Goal: Check status

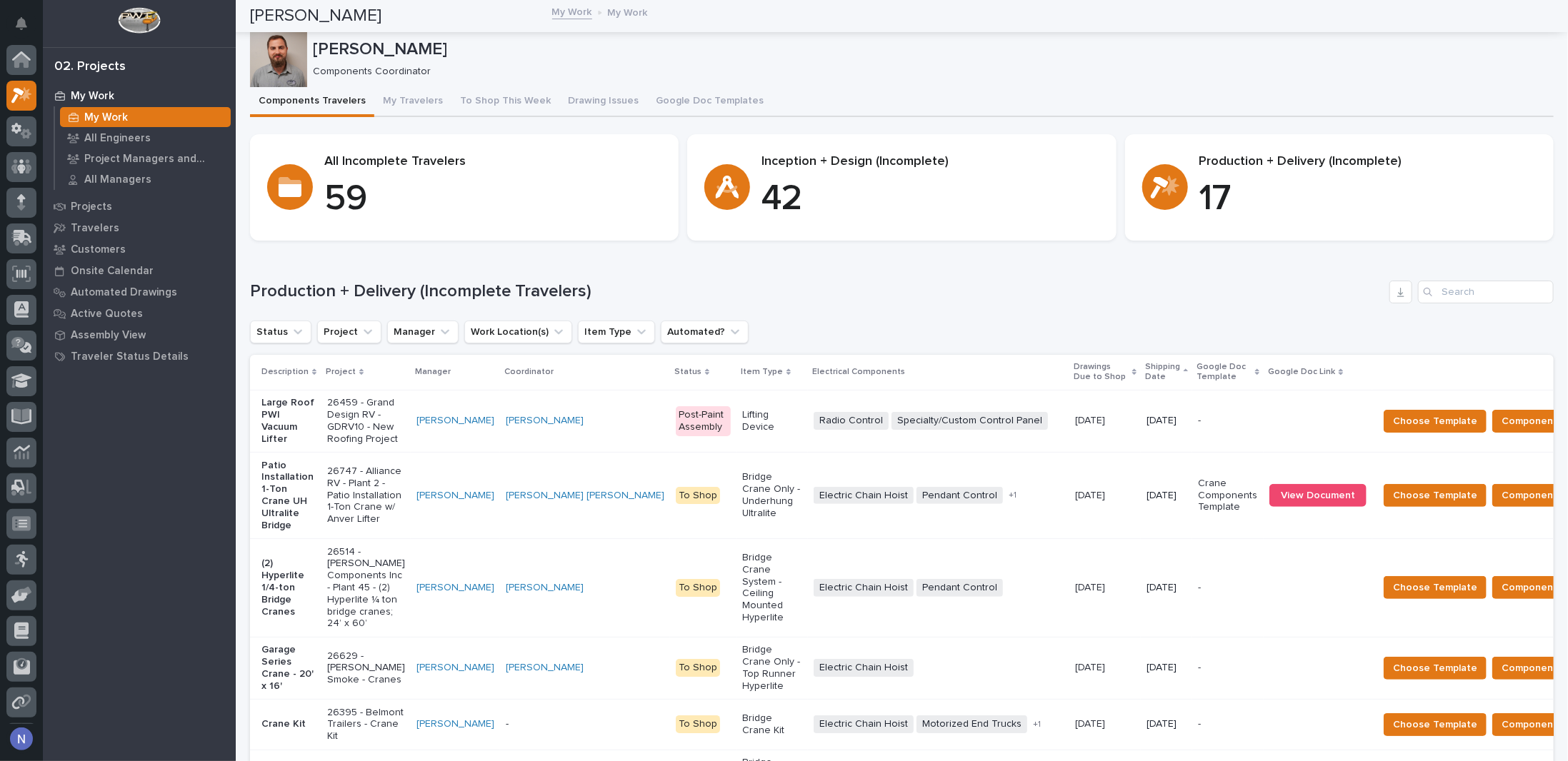
scroll to position [35, 0]
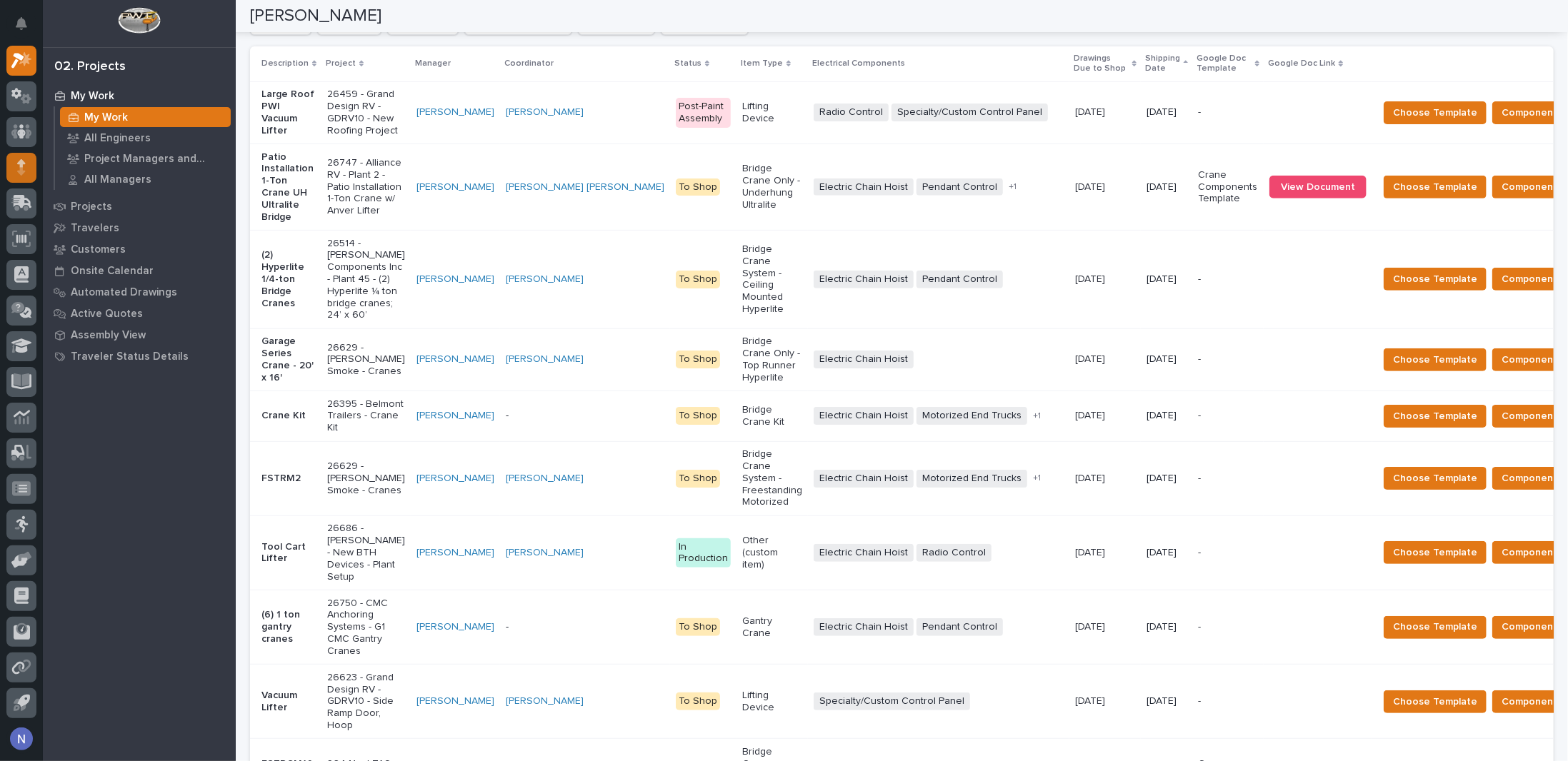
click at [20, 160] on icon at bounding box center [21, 167] width 8 height 16
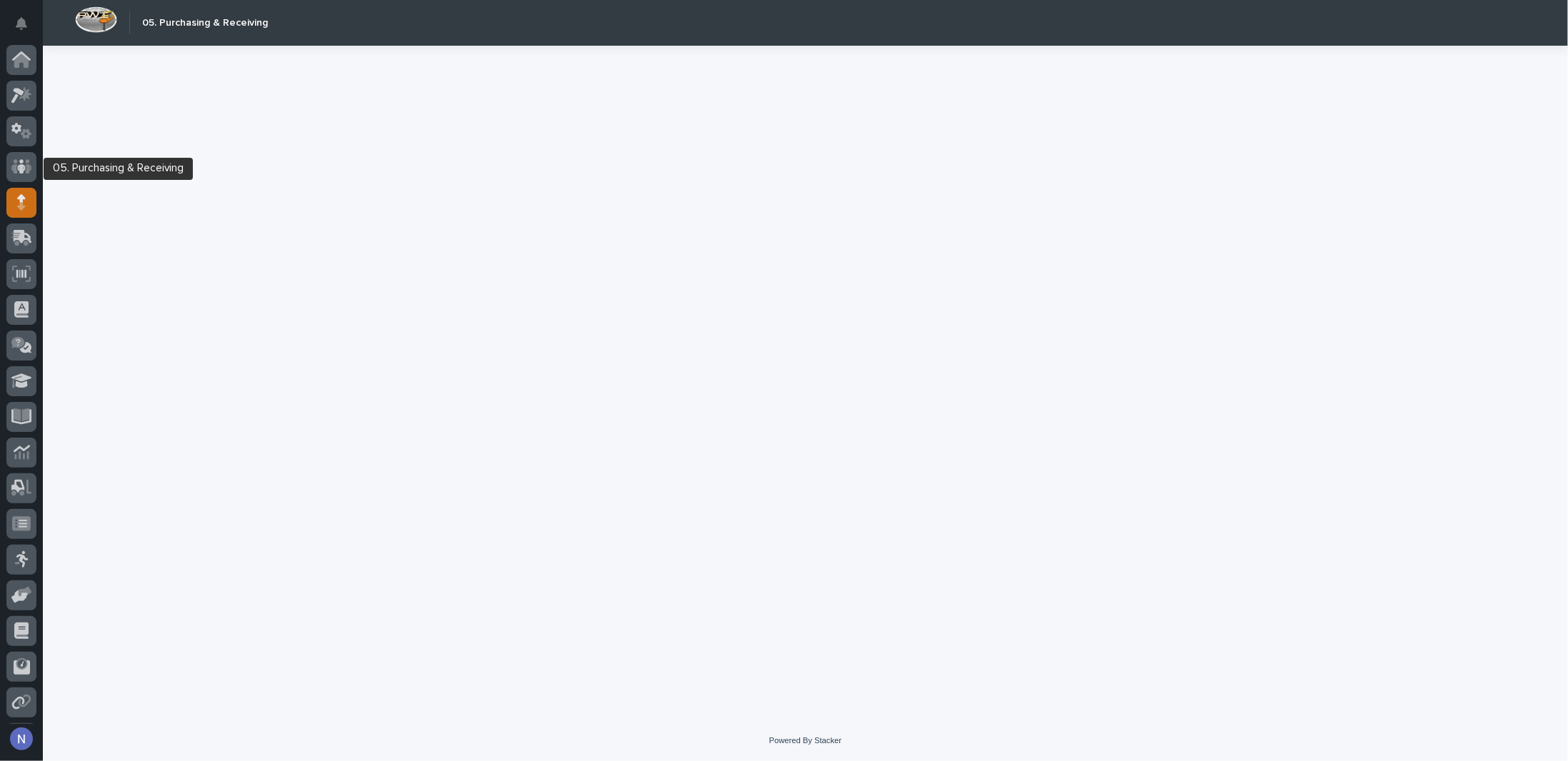
scroll to position [35, 0]
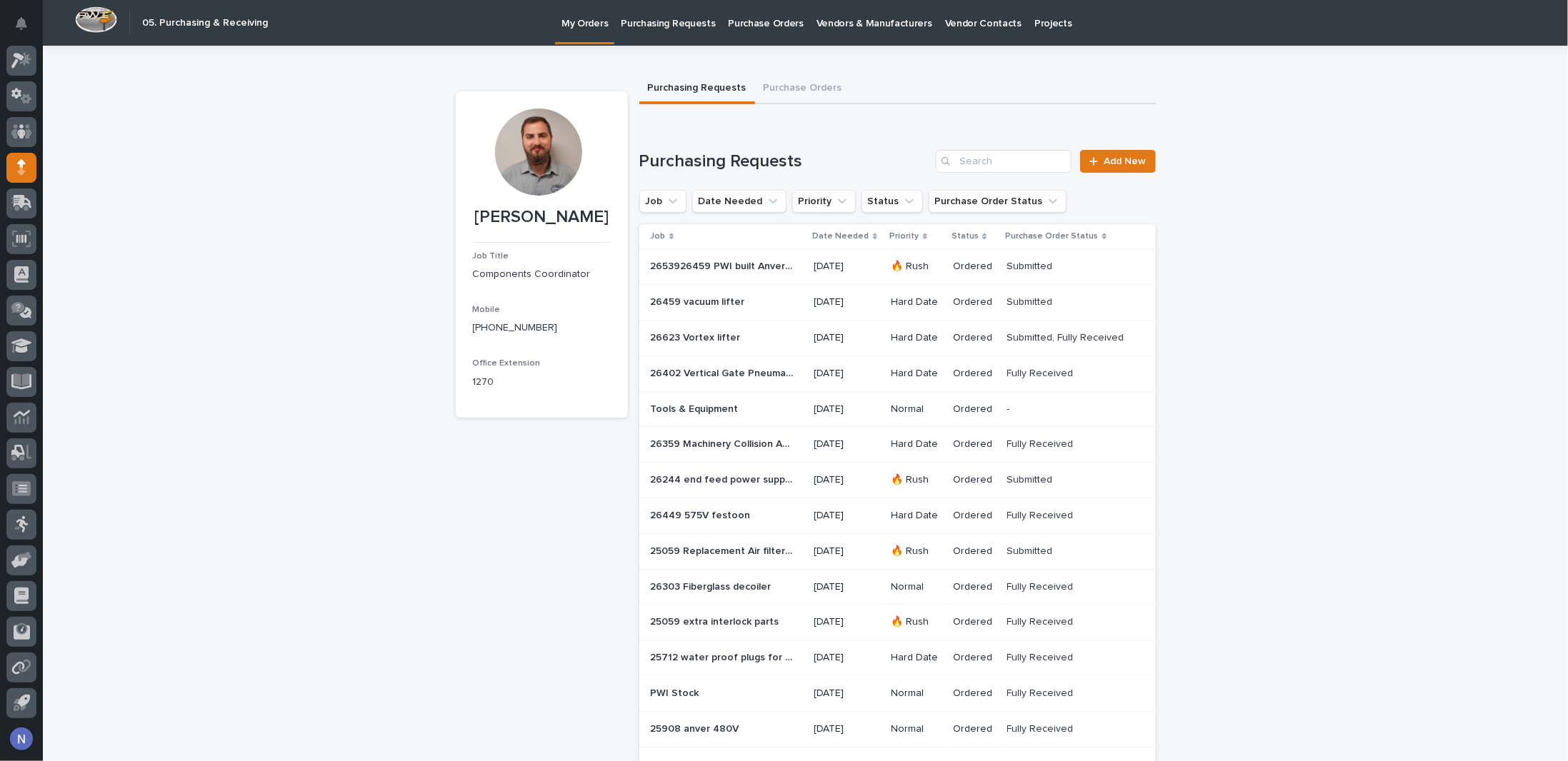
click at [755, 336] on p at bounding box center [722, 338] width 143 height 12
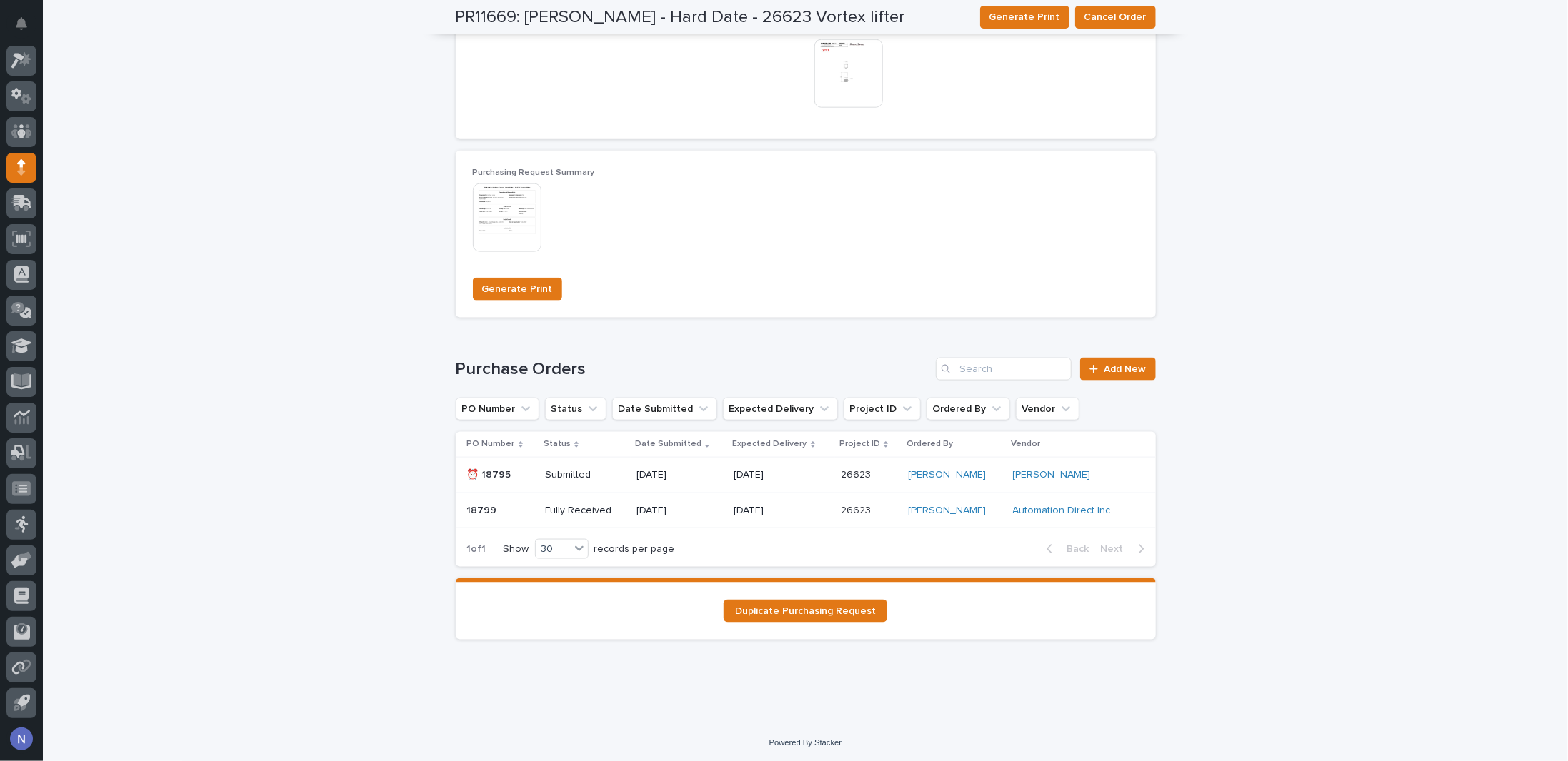
scroll to position [1081, 0]
click at [613, 481] on div "Submitted" at bounding box center [584, 475] width 80 height 23
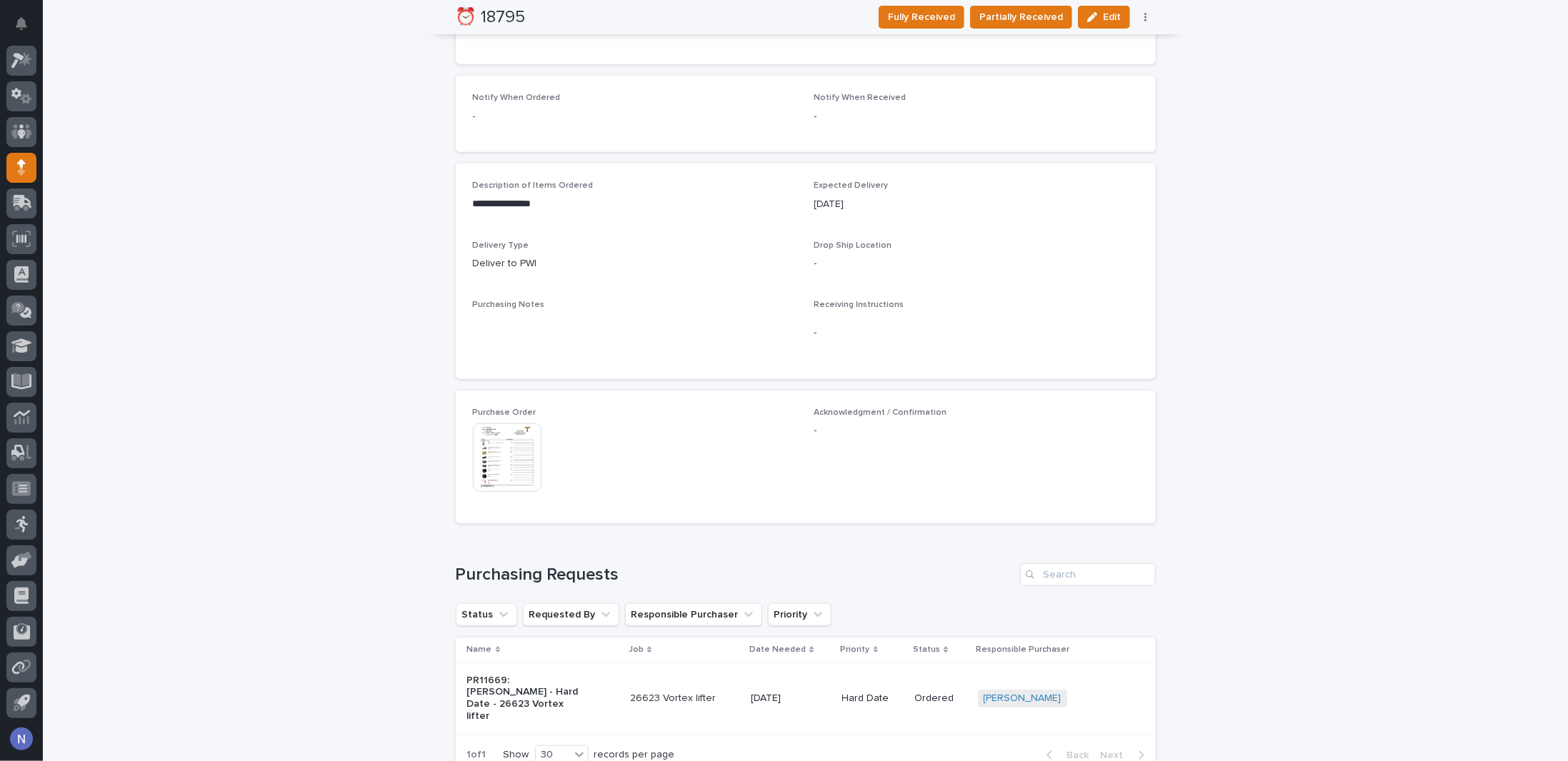
scroll to position [595, 0]
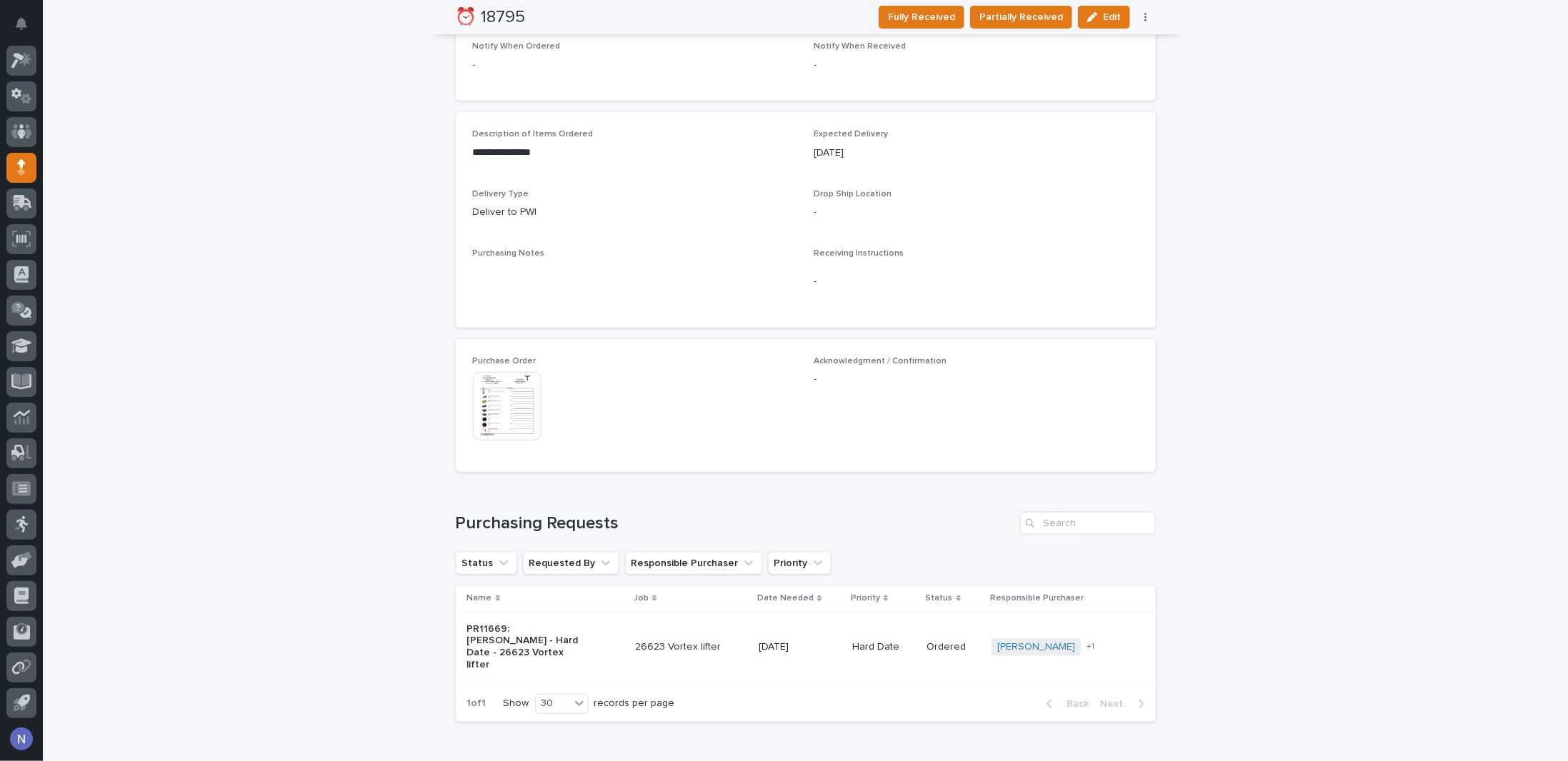
click at [476, 385] on img at bounding box center [507, 405] width 69 height 68
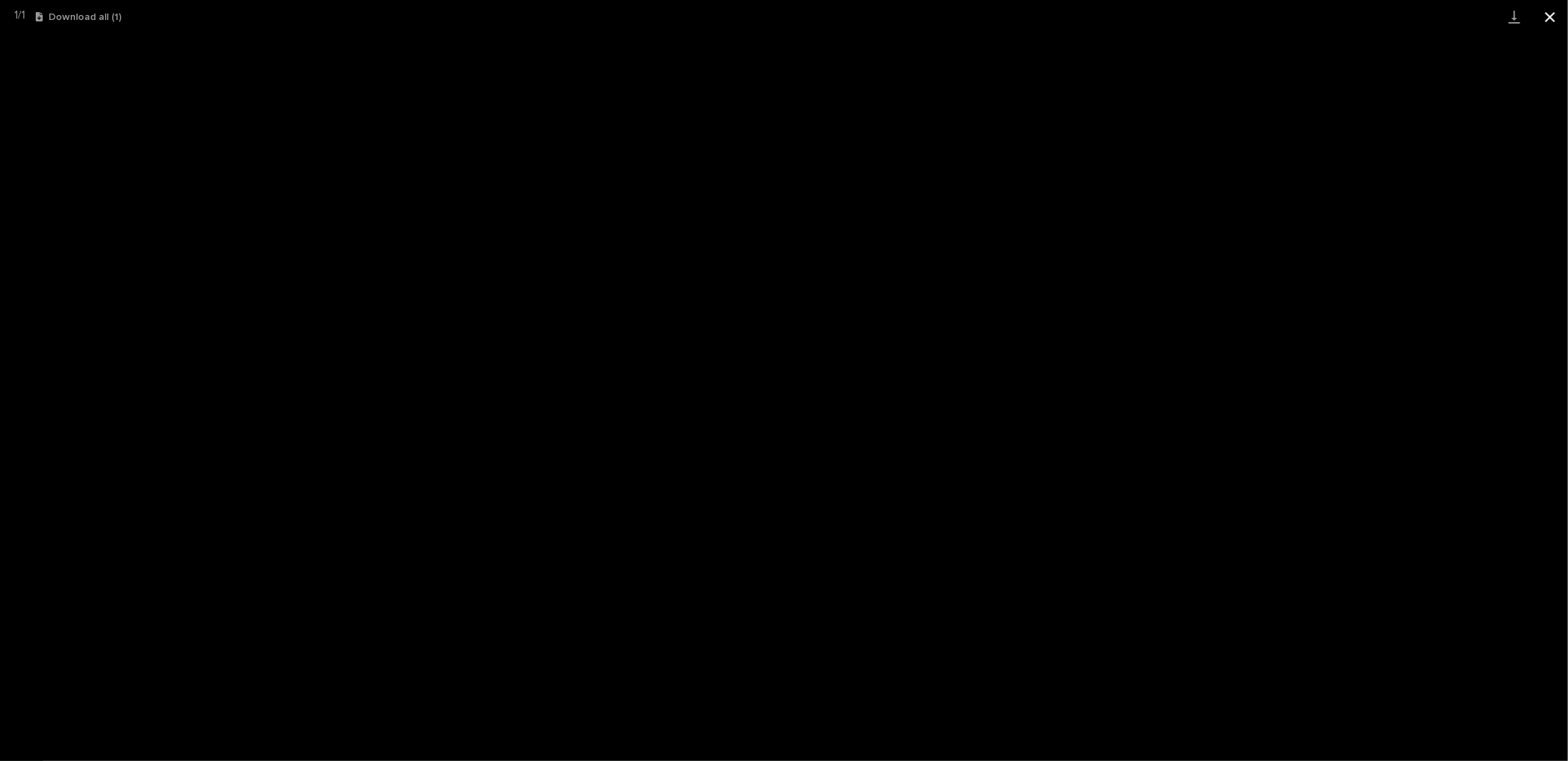
click at [1552, 11] on button "Close gallery" at bounding box center [1550, 17] width 36 height 34
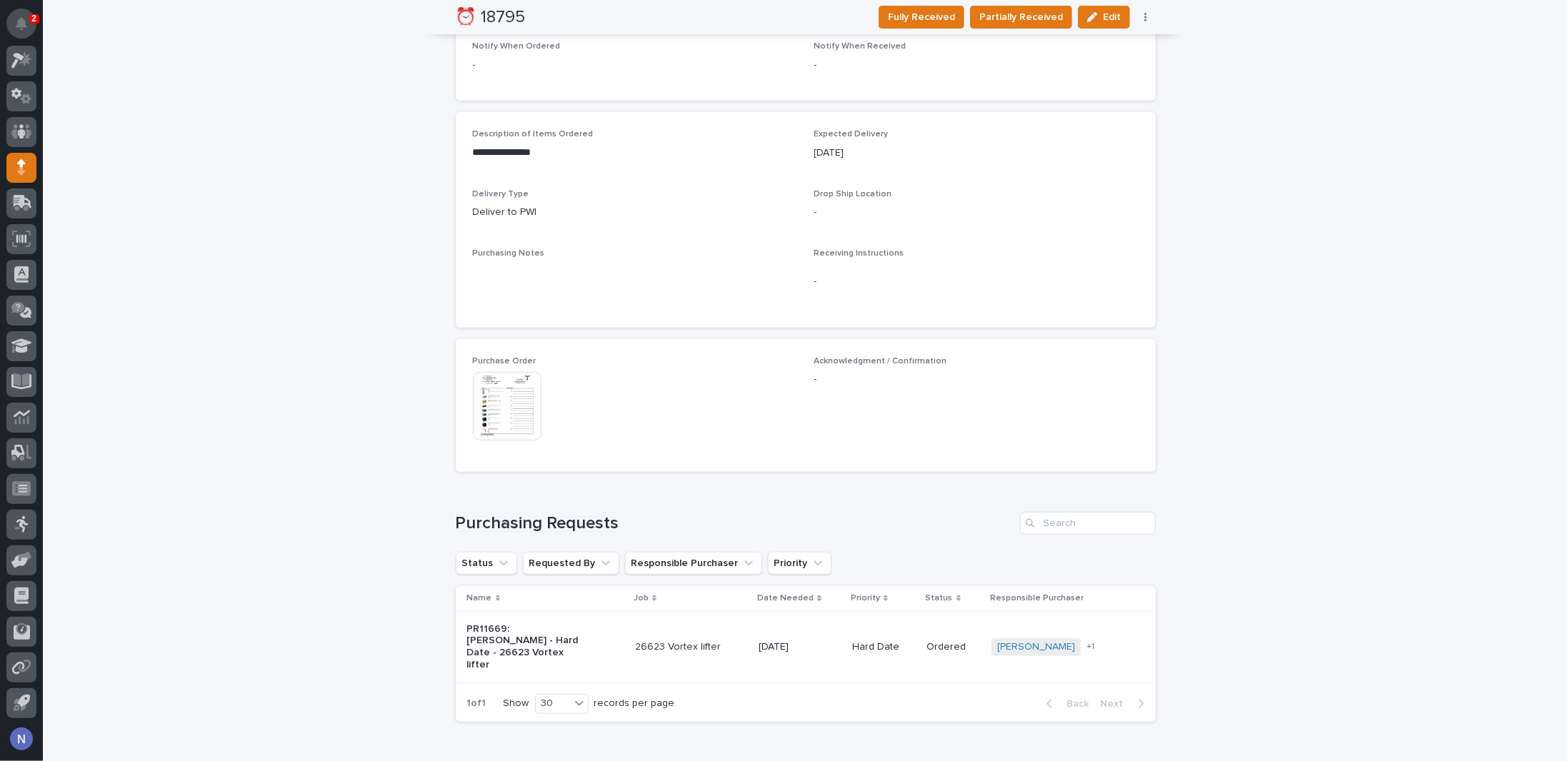
click at [19, 26] on icon "Notifications" at bounding box center [22, 23] width 11 height 13
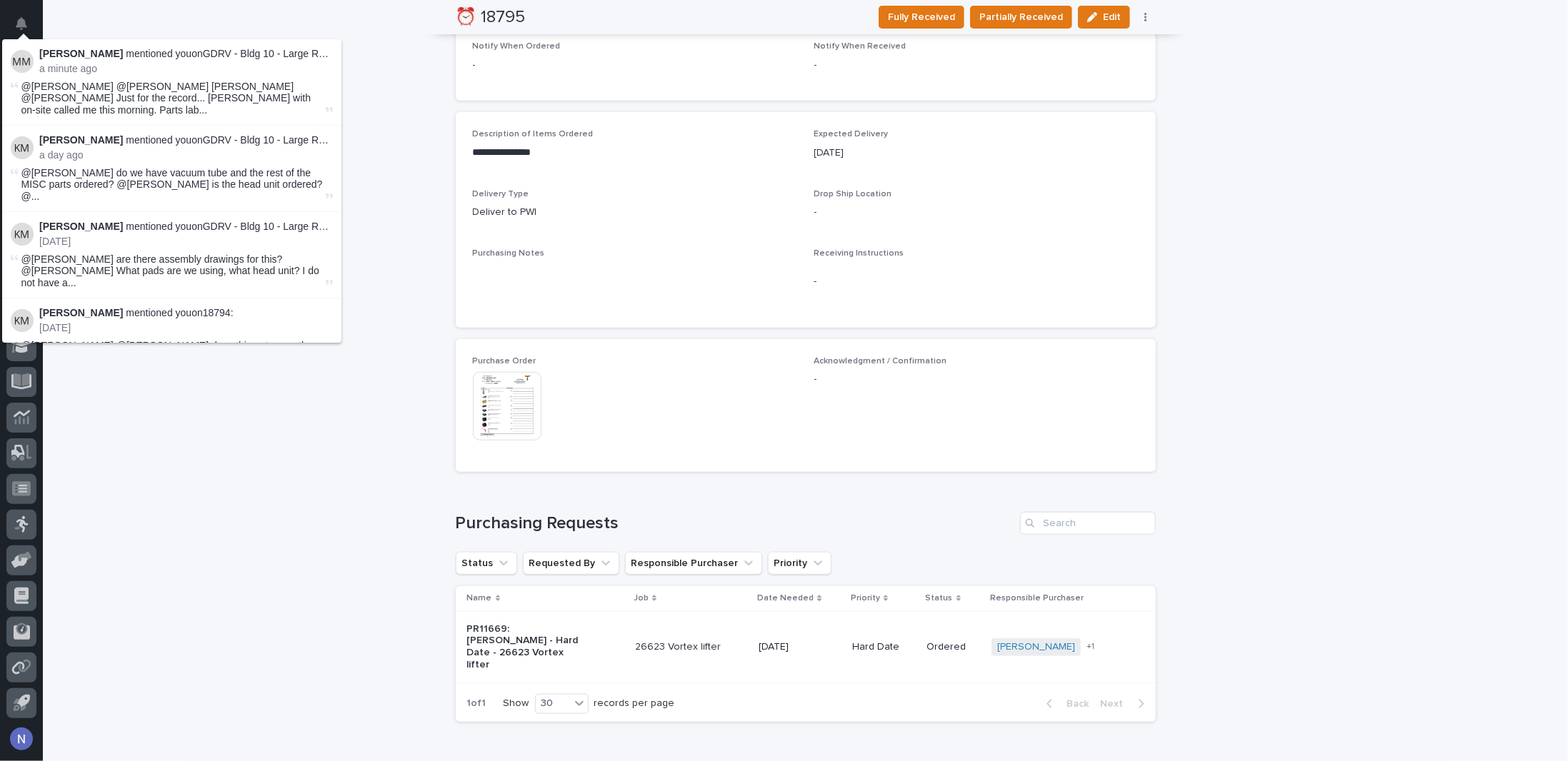
click at [287, 53] on p "[PERSON_NAME] mentioned you on GDRV - Bldg 10 - Large Roof PWI Vacuum Lifter :" at bounding box center [186, 53] width 294 height 12
drag, startPoint x: 287, startPoint y: 53, endPoint x: 258, endPoint y: 60, distance: 29.8
click at [277, 55] on p "[PERSON_NAME] mentioned you on GDRV - Bldg 10 - Large Roof PWI Vacuum Lifter :" at bounding box center [186, 53] width 294 height 12
click at [255, 61] on div "[PERSON_NAME] mentioned you on GDRV - Bldg 10 - Large Roof PWI Vacuum Lifter : …" at bounding box center [186, 61] width 294 height 27
drag, startPoint x: 254, startPoint y: 61, endPoint x: 247, endPoint y: 66, distance: 8.6
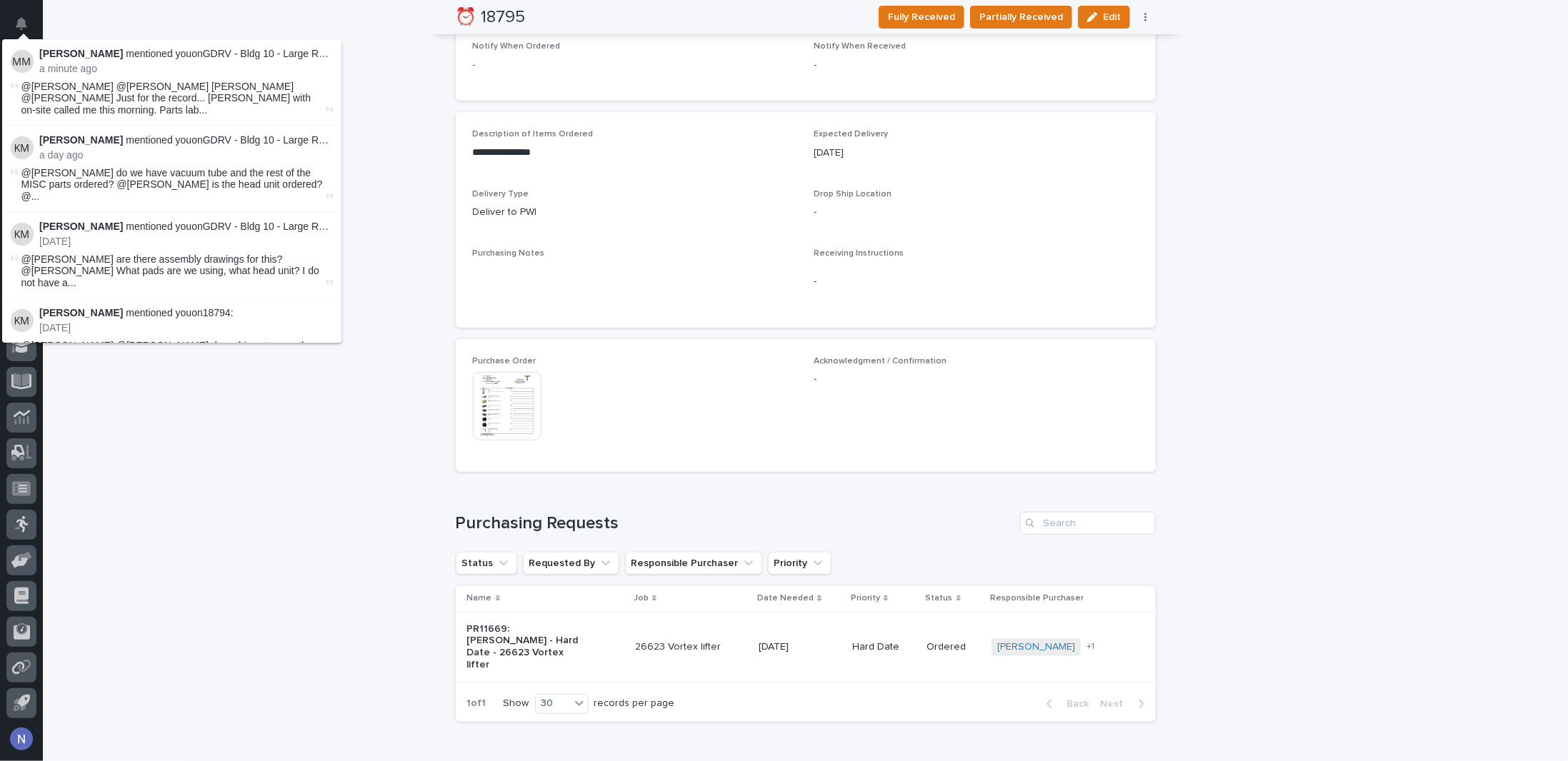
click at [253, 62] on div "[PERSON_NAME] mentioned you on GDRV - Bldg 10 - Large Roof PWI Vacuum Lifter : …" at bounding box center [186, 61] width 294 height 27
